Goal: Information Seeking & Learning: Learn about a topic

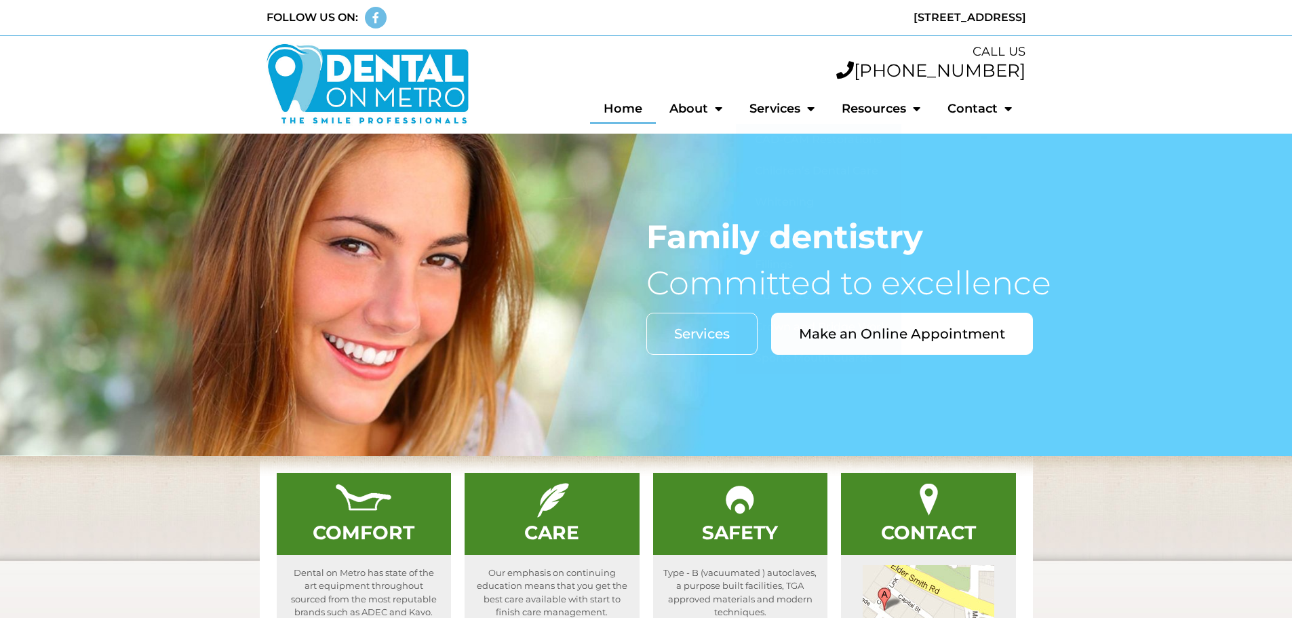
click at [1164, 107] on section "CALL US [PHONE_NUMBER] Home About Your Comfort Your Care Your Safety Our Philos…" at bounding box center [646, 85] width 1292 height 98
click at [706, 343] on link "Services" at bounding box center [702, 334] width 111 height 42
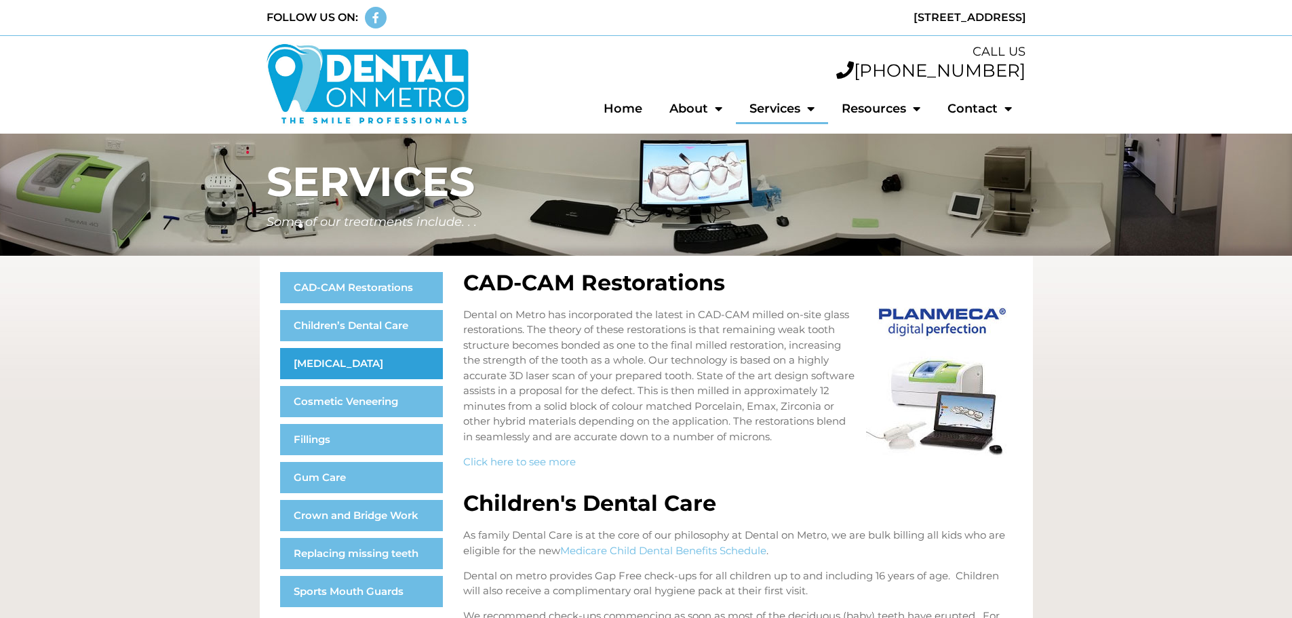
scroll to position [68, 0]
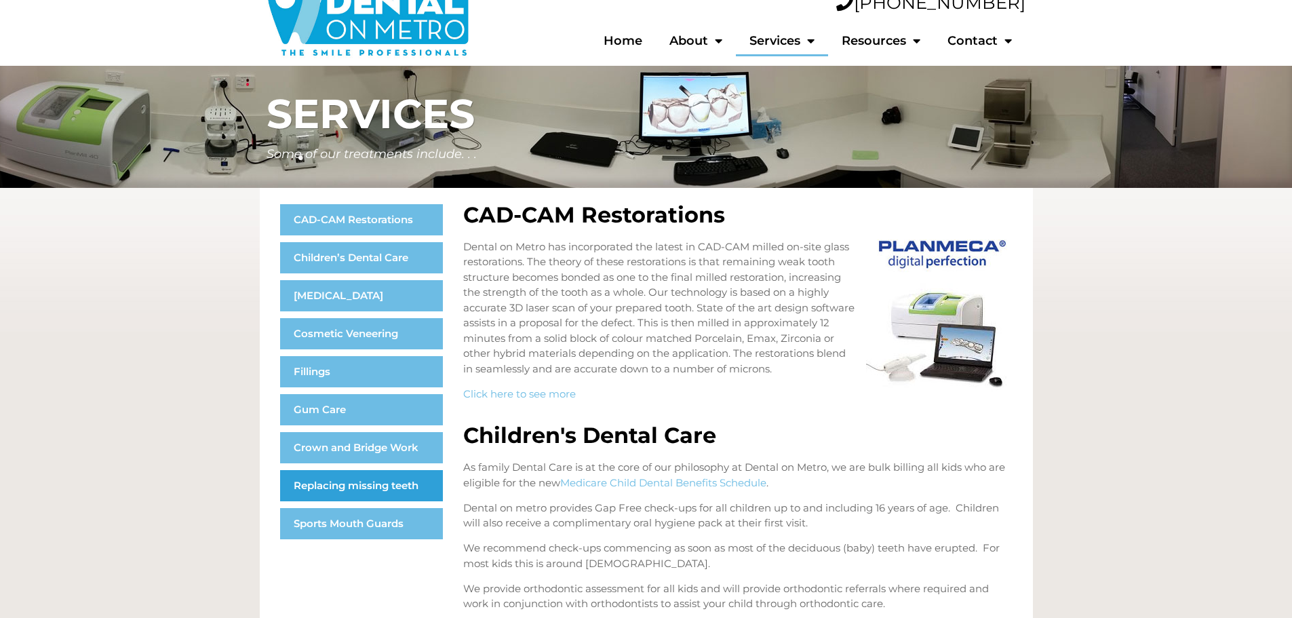
click at [366, 490] on link "Replacing missing teeth" at bounding box center [361, 485] width 163 height 31
click at [358, 484] on link "Replacing missing teeth" at bounding box center [361, 485] width 163 height 31
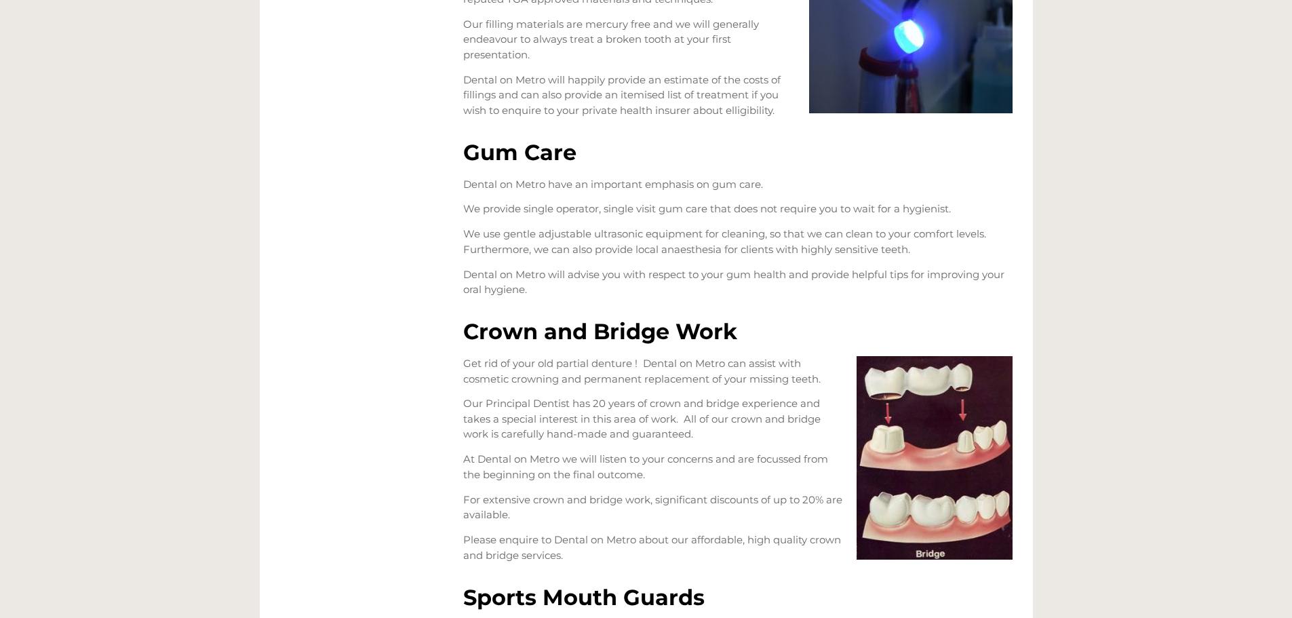
scroll to position [1218, 0]
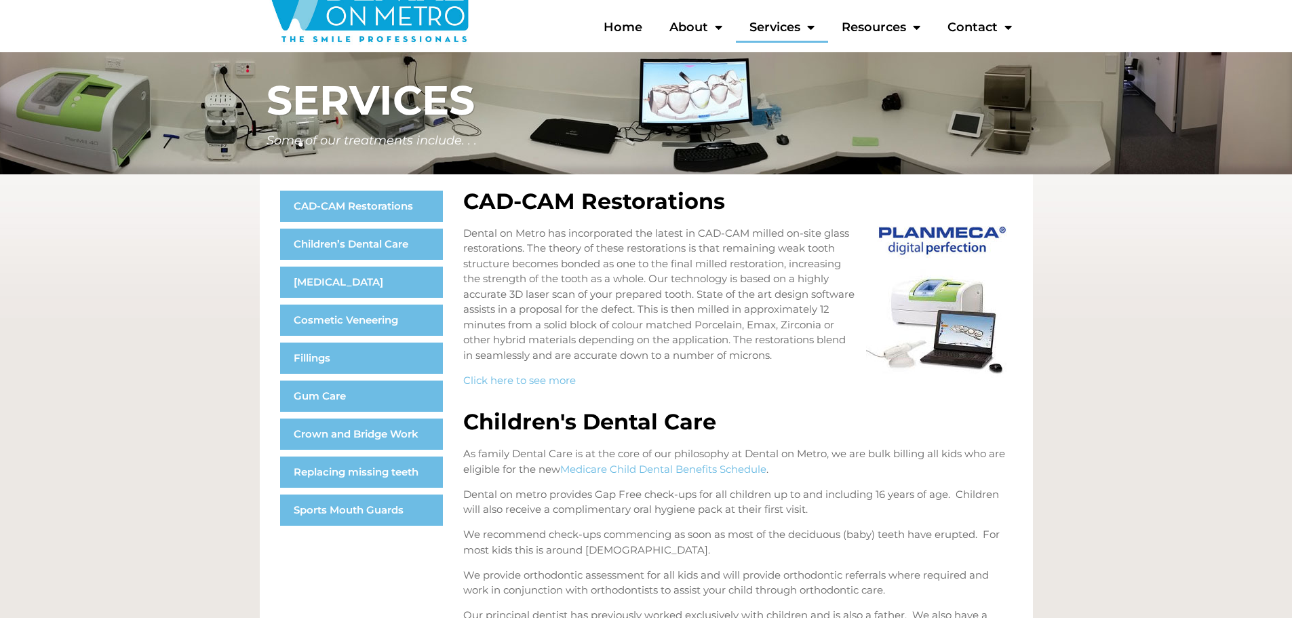
scroll to position [68, 0]
